Goal: Find specific fact: Find specific fact

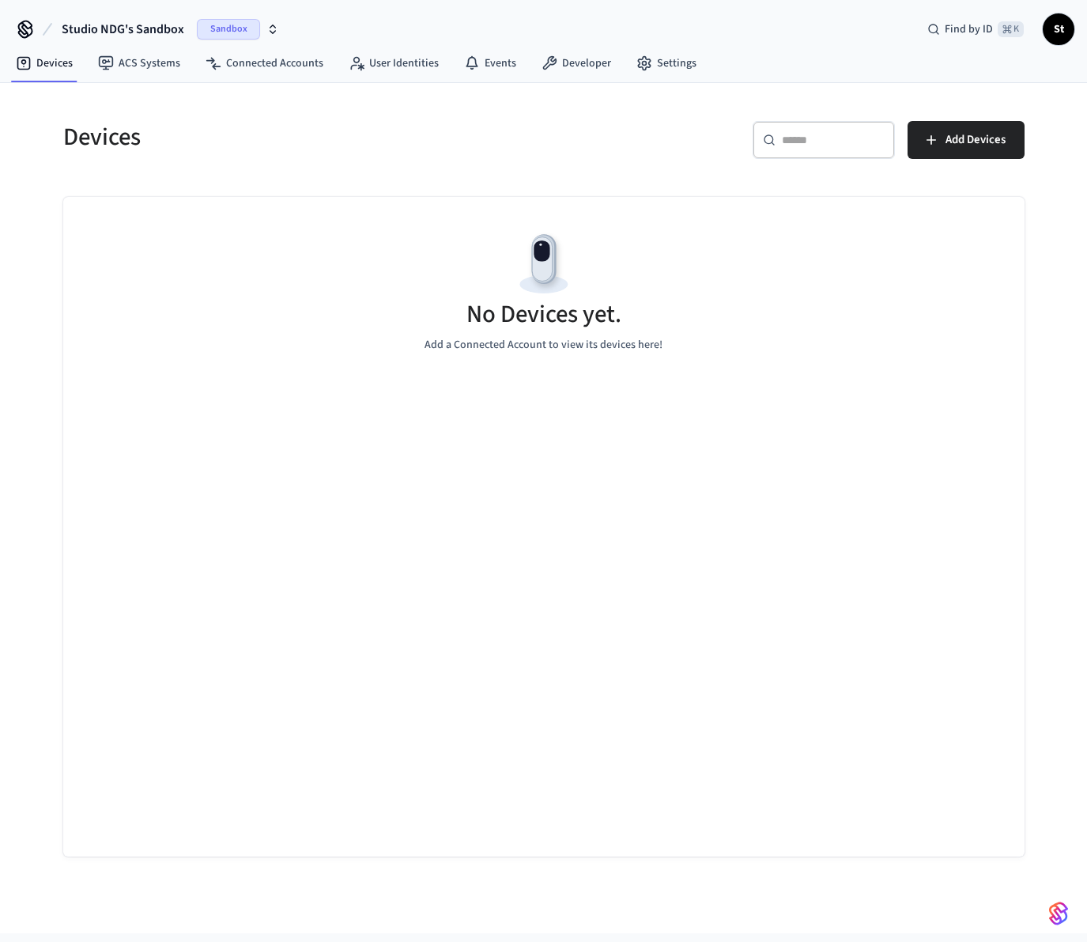
click at [273, 27] on icon "button" at bounding box center [273, 26] width 6 height 2
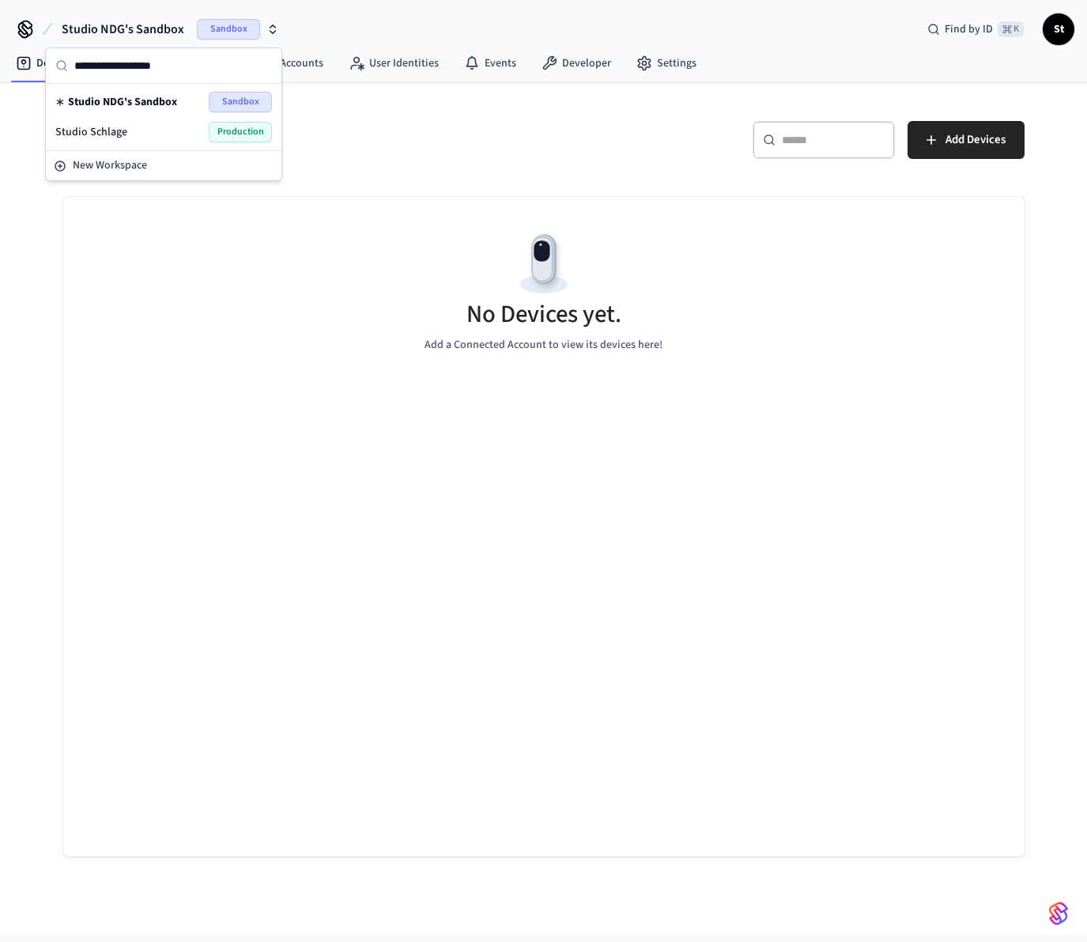
click at [251, 136] on span "Production" at bounding box center [240, 132] width 63 height 21
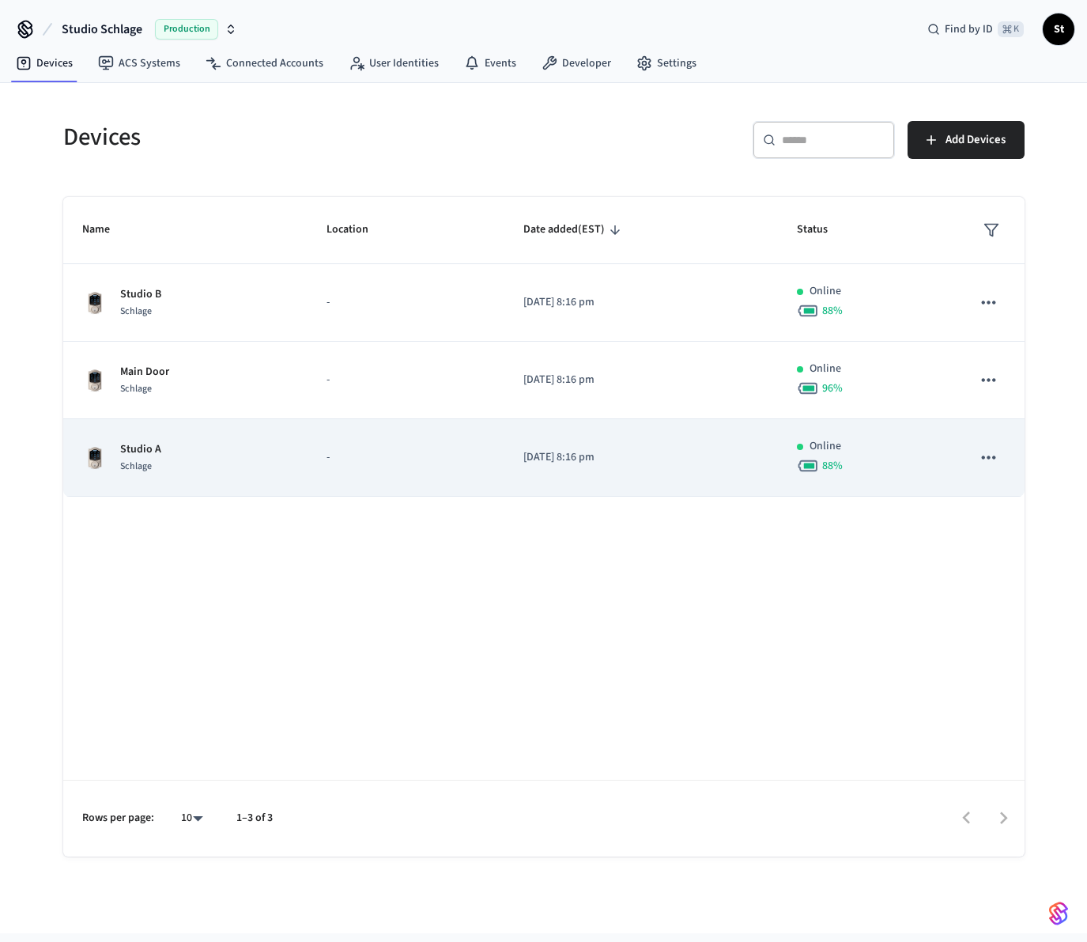
click at [184, 455] on div "Studio A Schlage" at bounding box center [185, 457] width 206 height 33
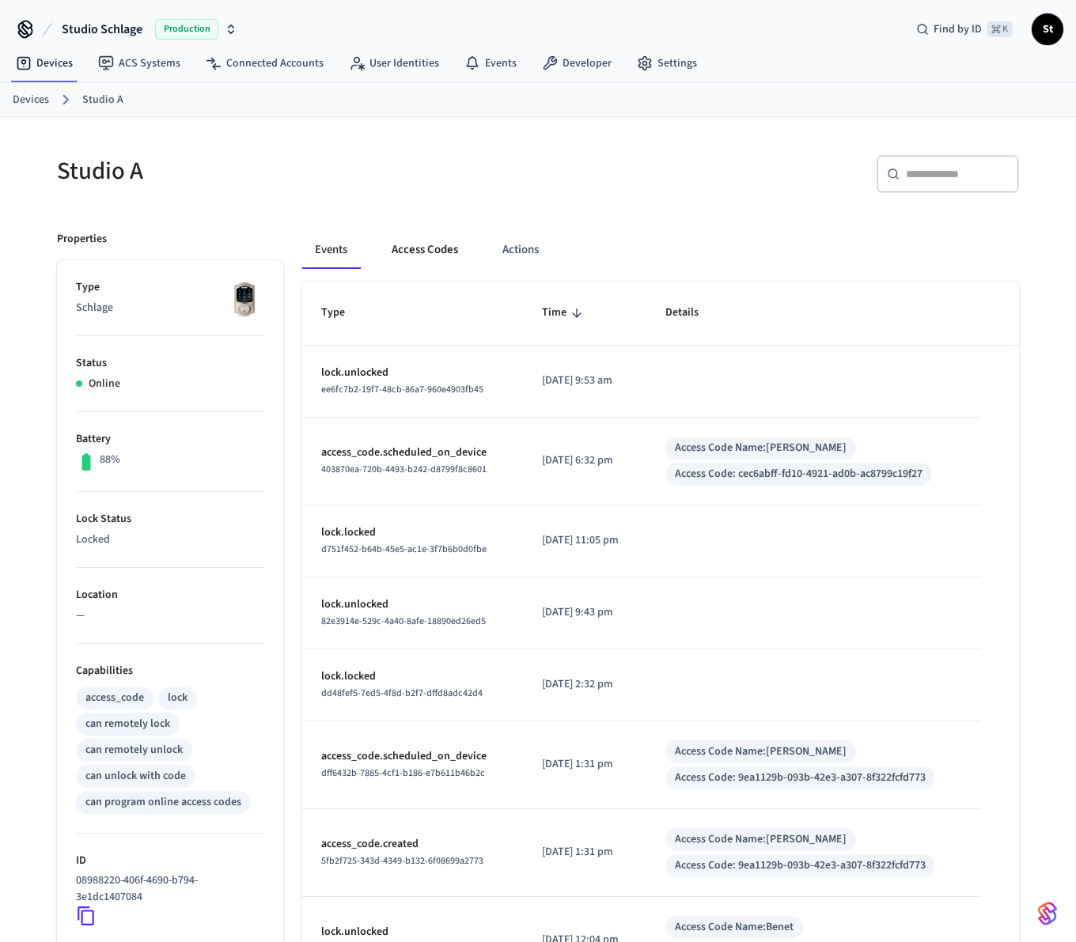
click at [428, 243] on button "Access Codes" at bounding box center [425, 250] width 92 height 38
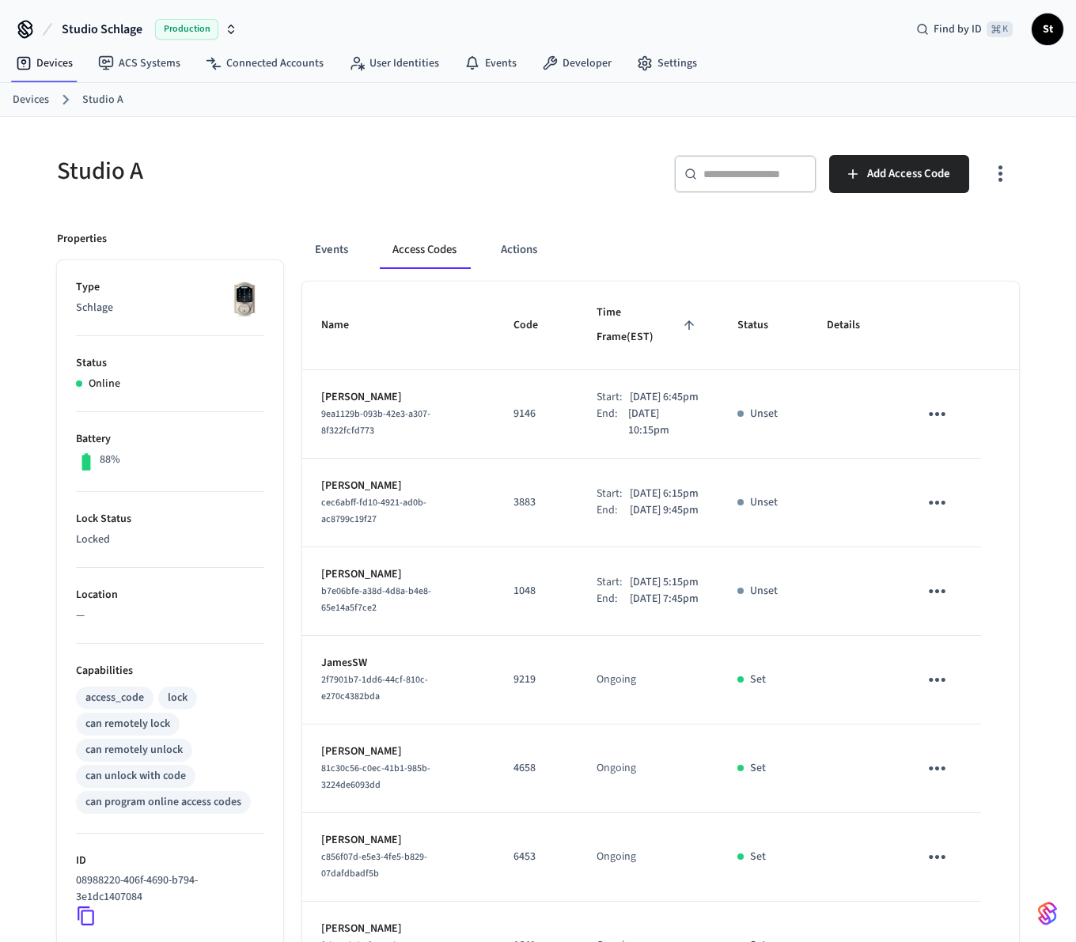
click at [513, 406] on p "9146" at bounding box center [535, 414] width 45 height 17
copy p "9146"
click at [28, 100] on link "Devices" at bounding box center [31, 100] width 36 height 17
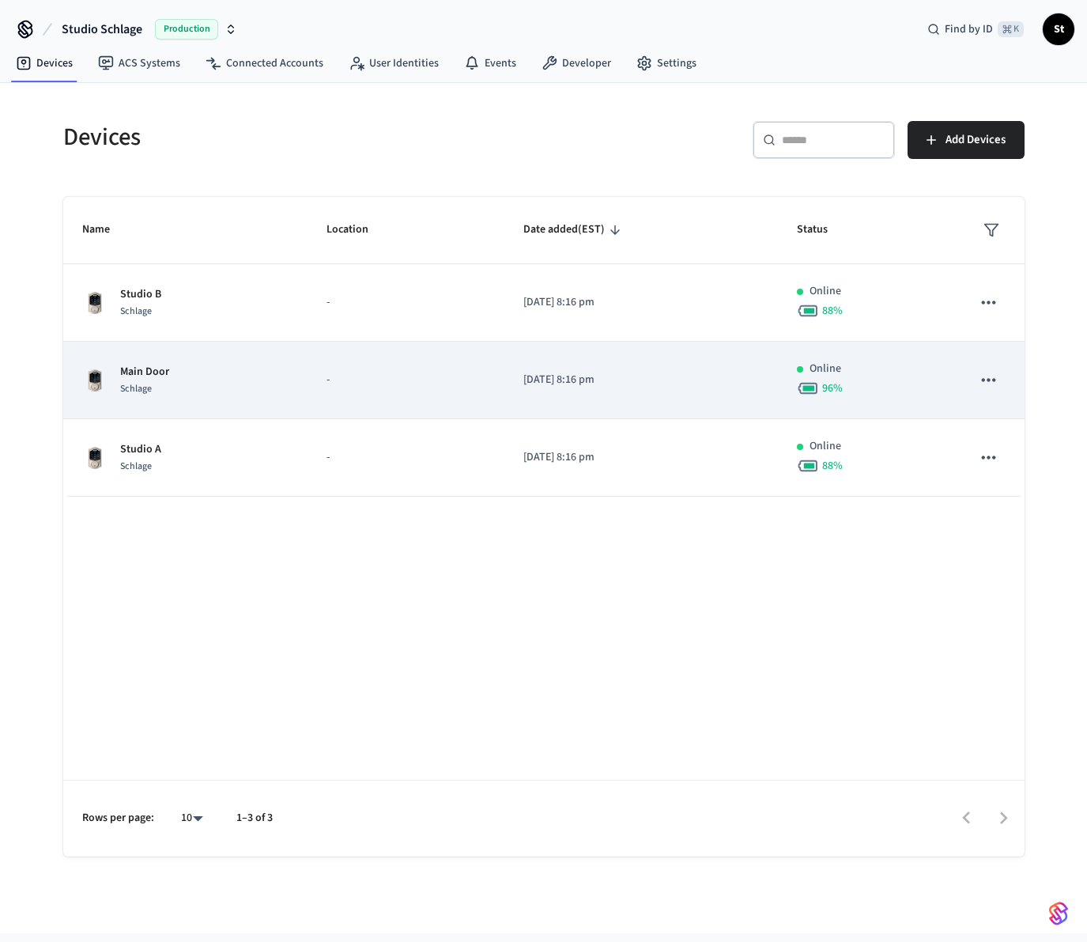
click at [139, 384] on span "Schlage" at bounding box center [136, 388] width 32 height 13
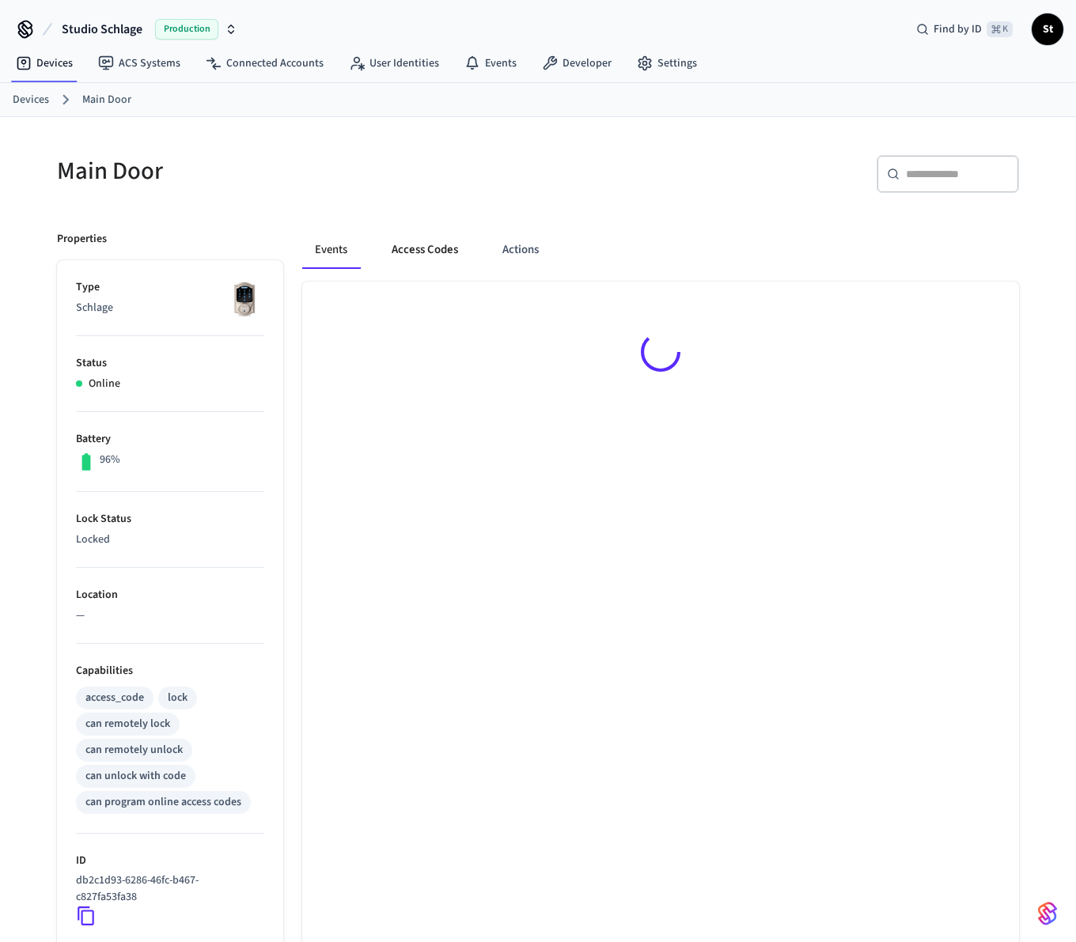
click at [418, 246] on button "Access Codes" at bounding box center [425, 250] width 92 height 38
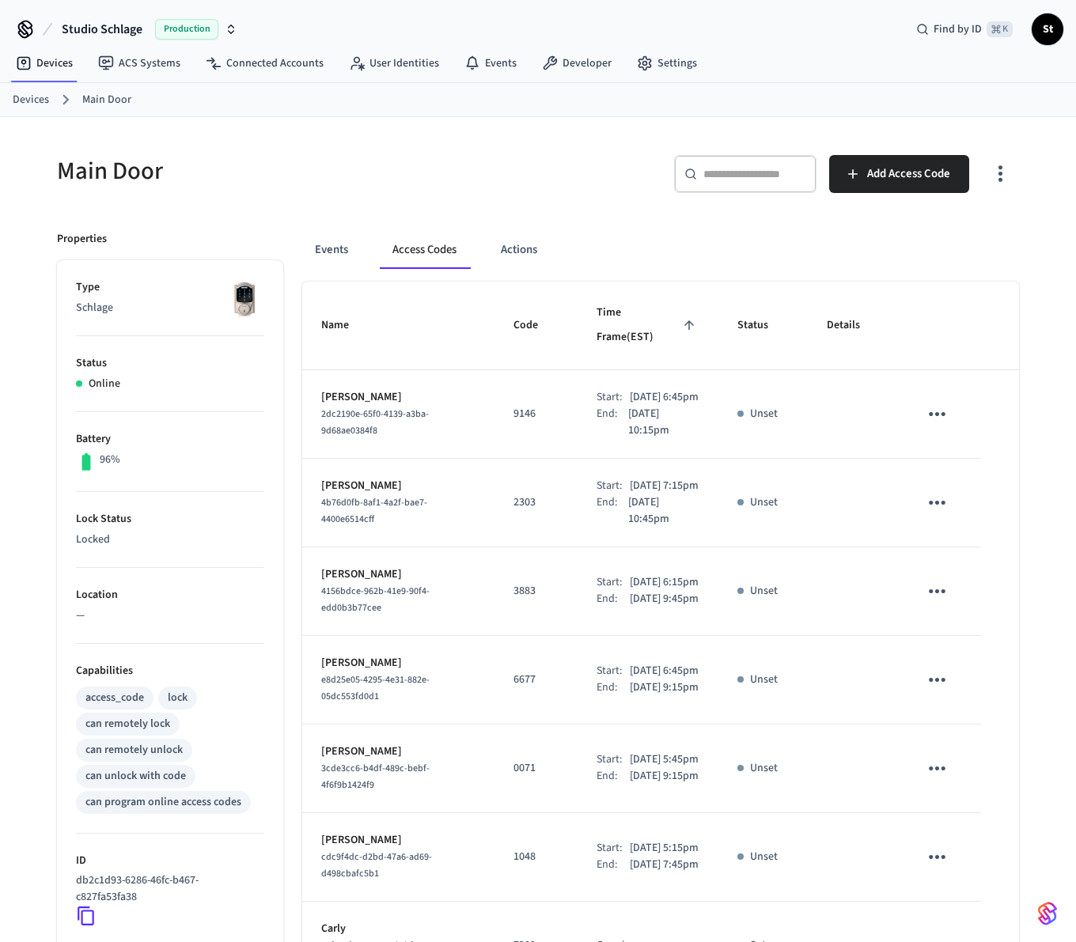
click at [513, 501] on p "2303" at bounding box center [535, 502] width 45 height 17
copy p "2303"
click at [31, 98] on link "Devices" at bounding box center [31, 100] width 36 height 17
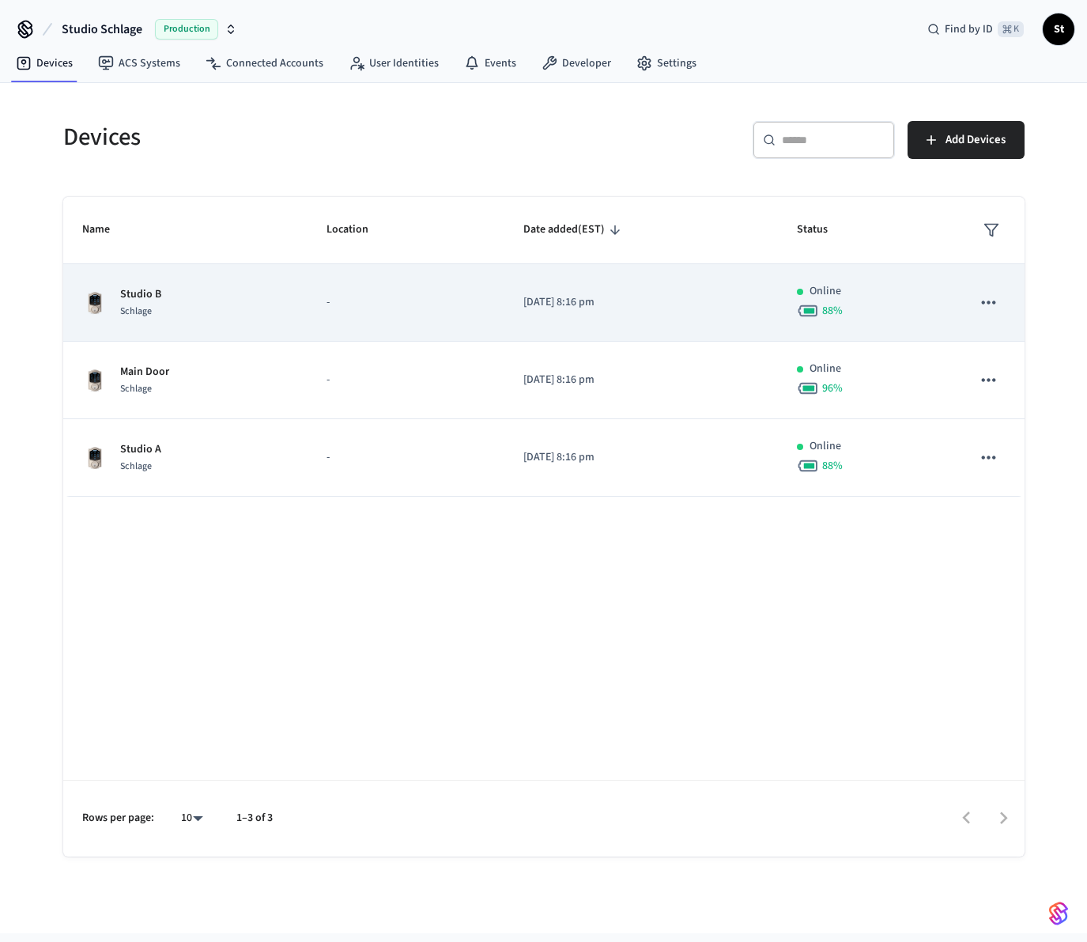
click at [153, 300] on p "Studio B" at bounding box center [140, 294] width 41 height 17
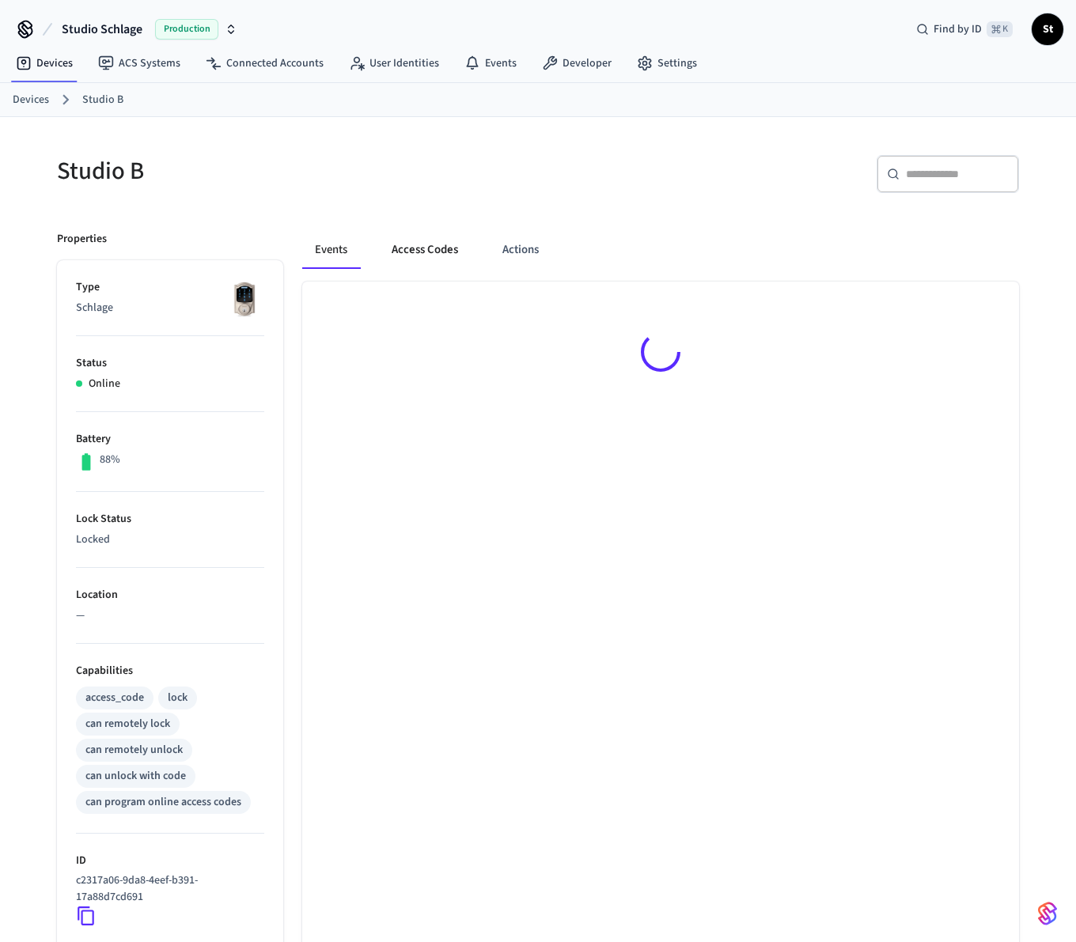
click at [419, 246] on button "Access Codes" at bounding box center [425, 250] width 92 height 38
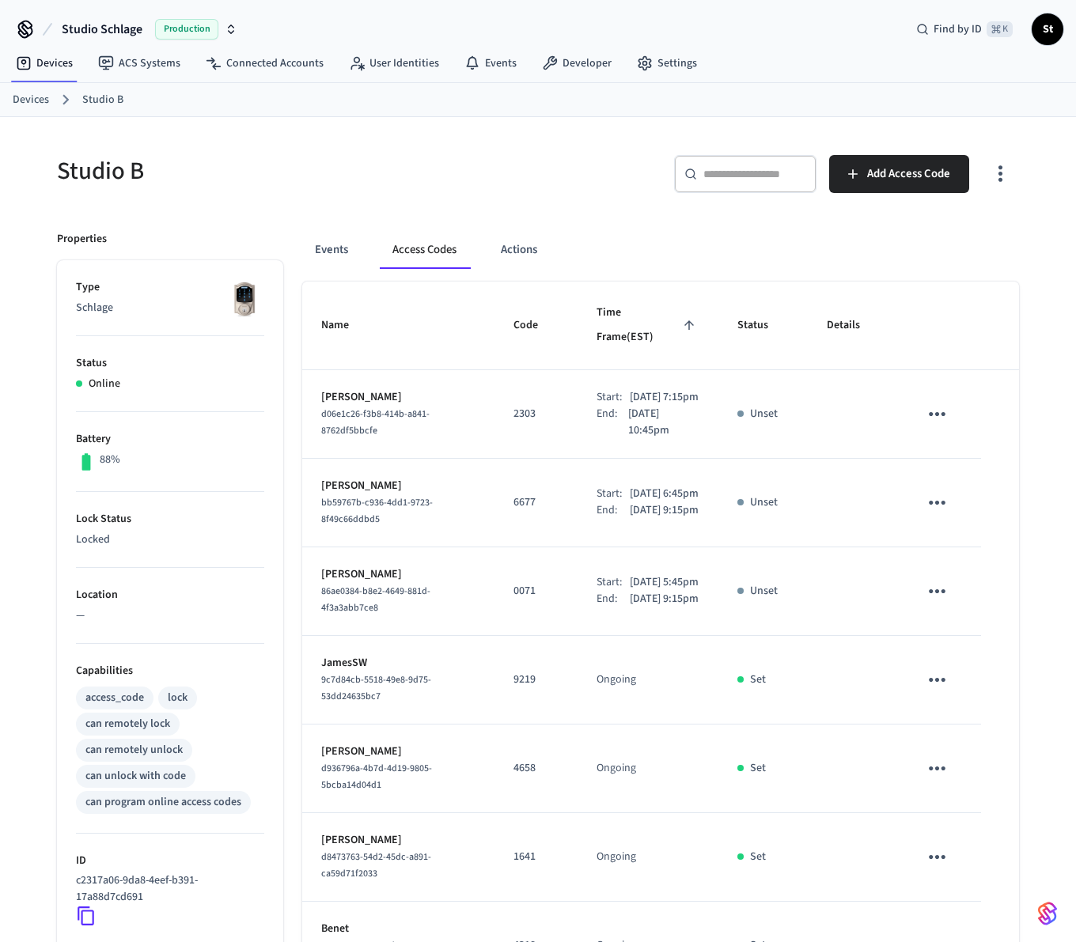
click at [25, 100] on link "Devices" at bounding box center [31, 100] width 36 height 17
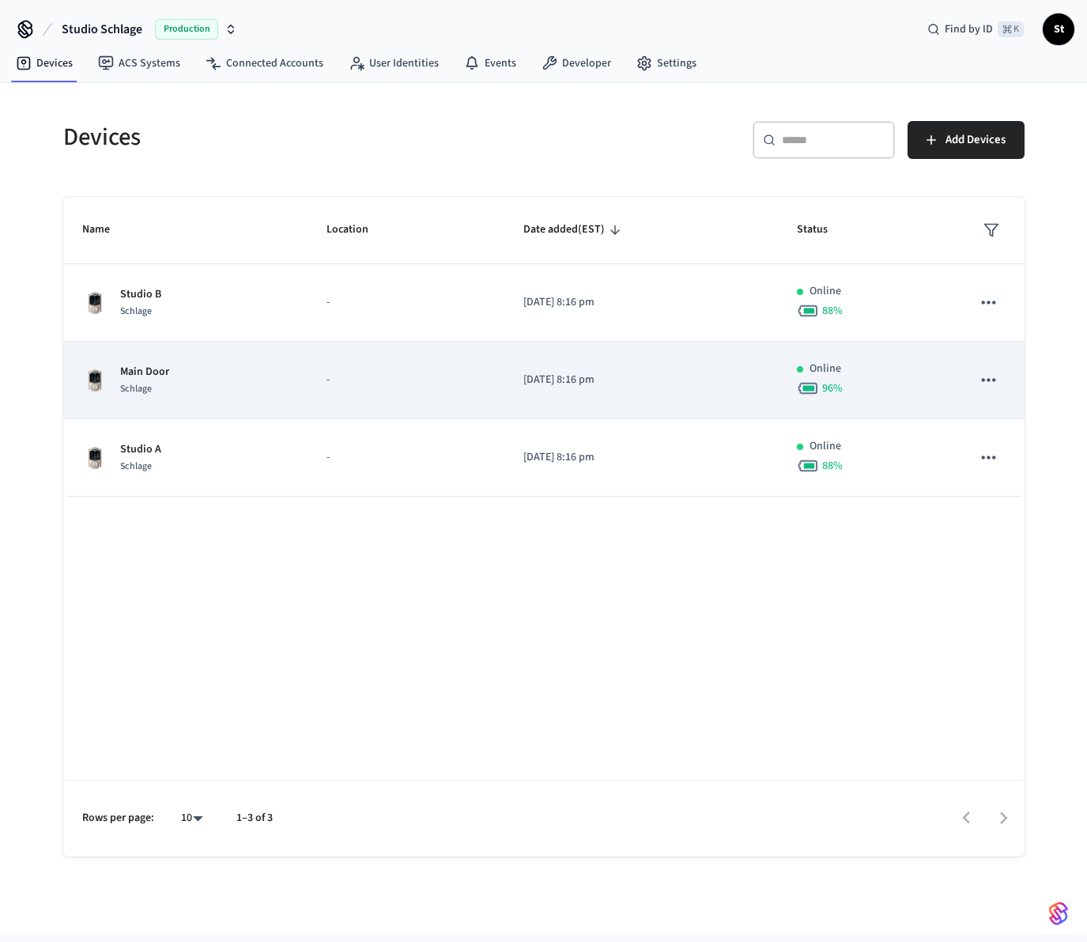
click at [146, 376] on p "Main Door" at bounding box center [144, 372] width 49 height 17
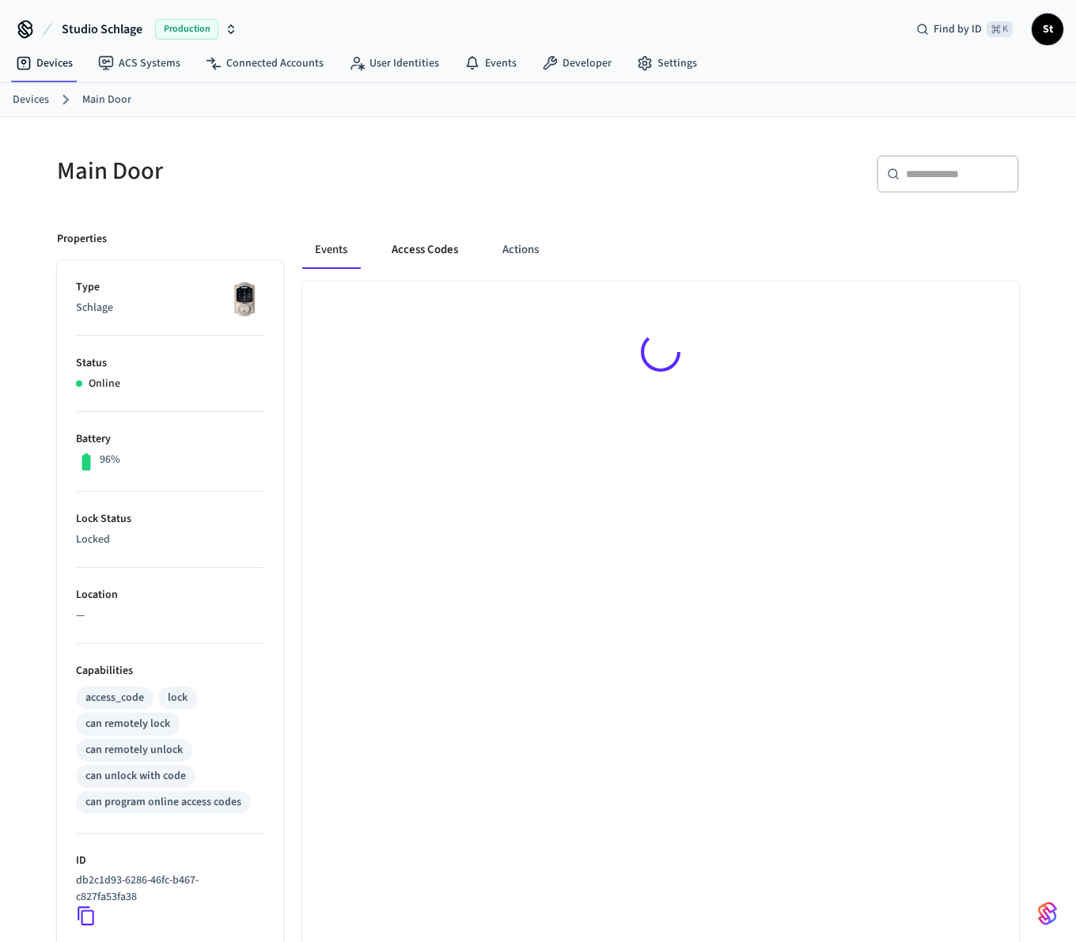
click at [412, 248] on button "Access Codes" at bounding box center [425, 250] width 92 height 38
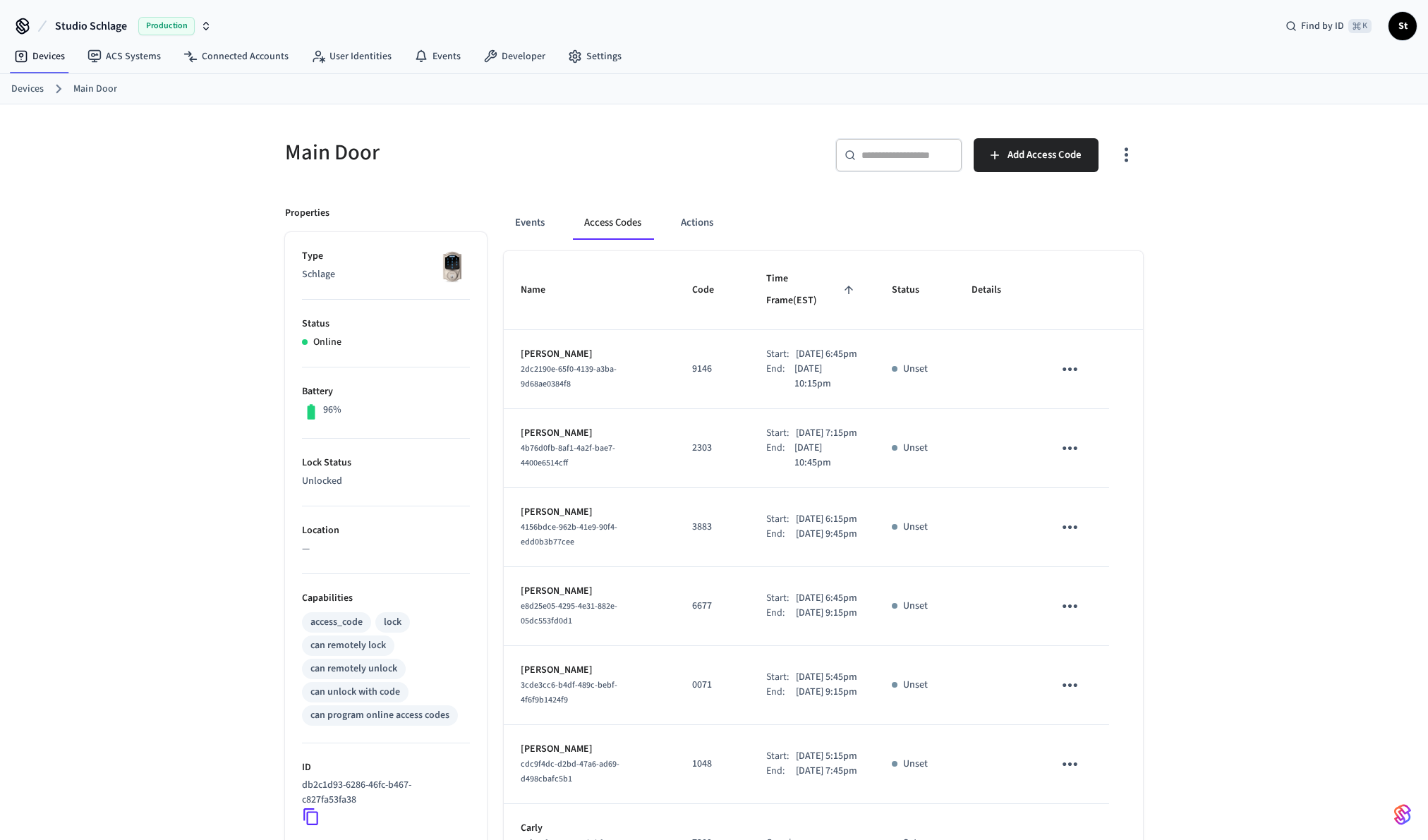
click at [970, 197] on div "Main Door ​ ​ Add Access Code Properties Type Schlage Status Online Battery 96%…" at bounding box center [714, 646] width 1428 height 1084
